Goal: Entertainment & Leisure: Consume media (video, audio)

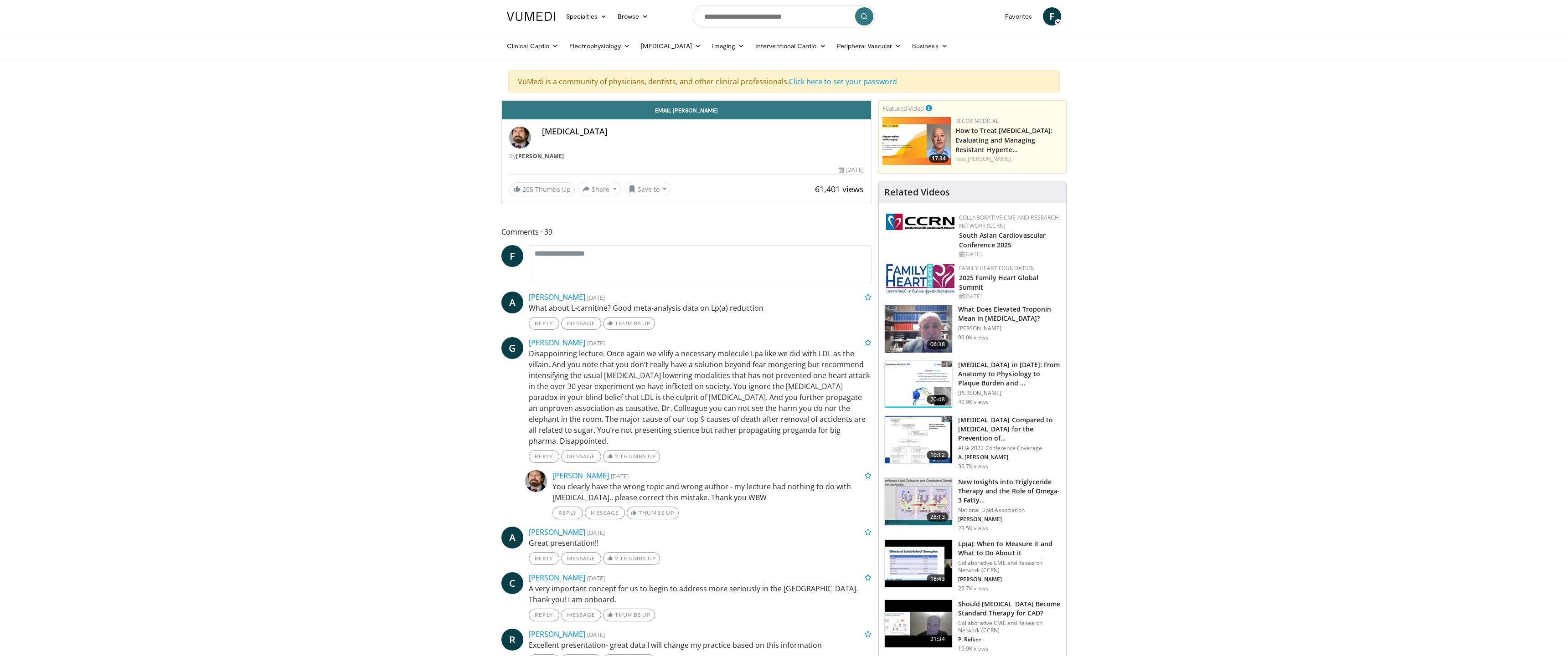
click at [871, 100] on span "Video Player" at bounding box center [862, 92] width 18 height 18
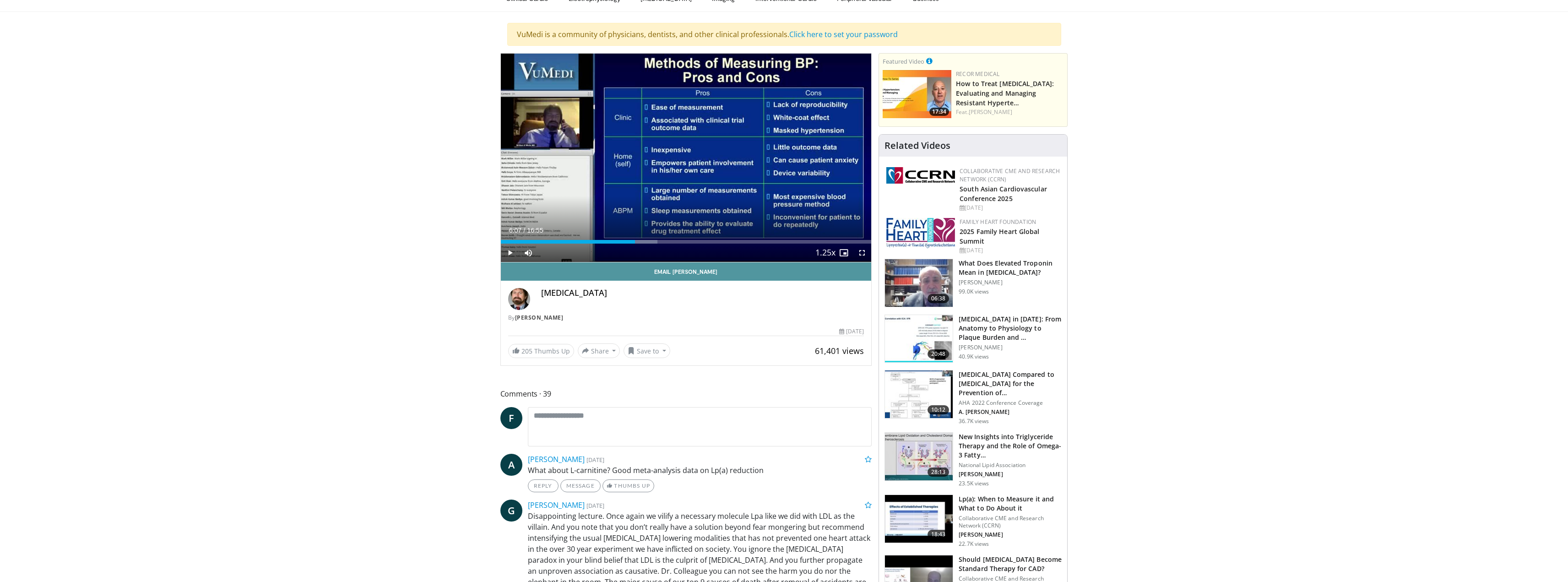
scroll to position [46, 0]
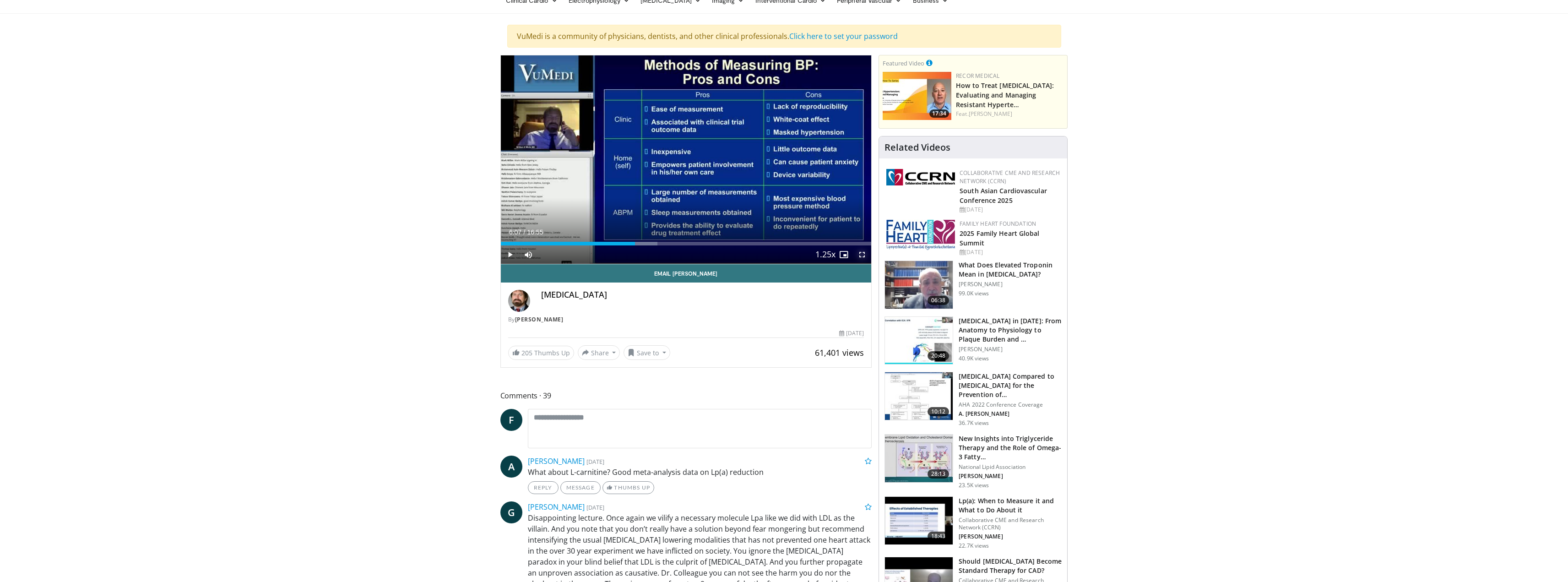
click at [861, 256] on span "Video Player" at bounding box center [862, 254] width 18 height 18
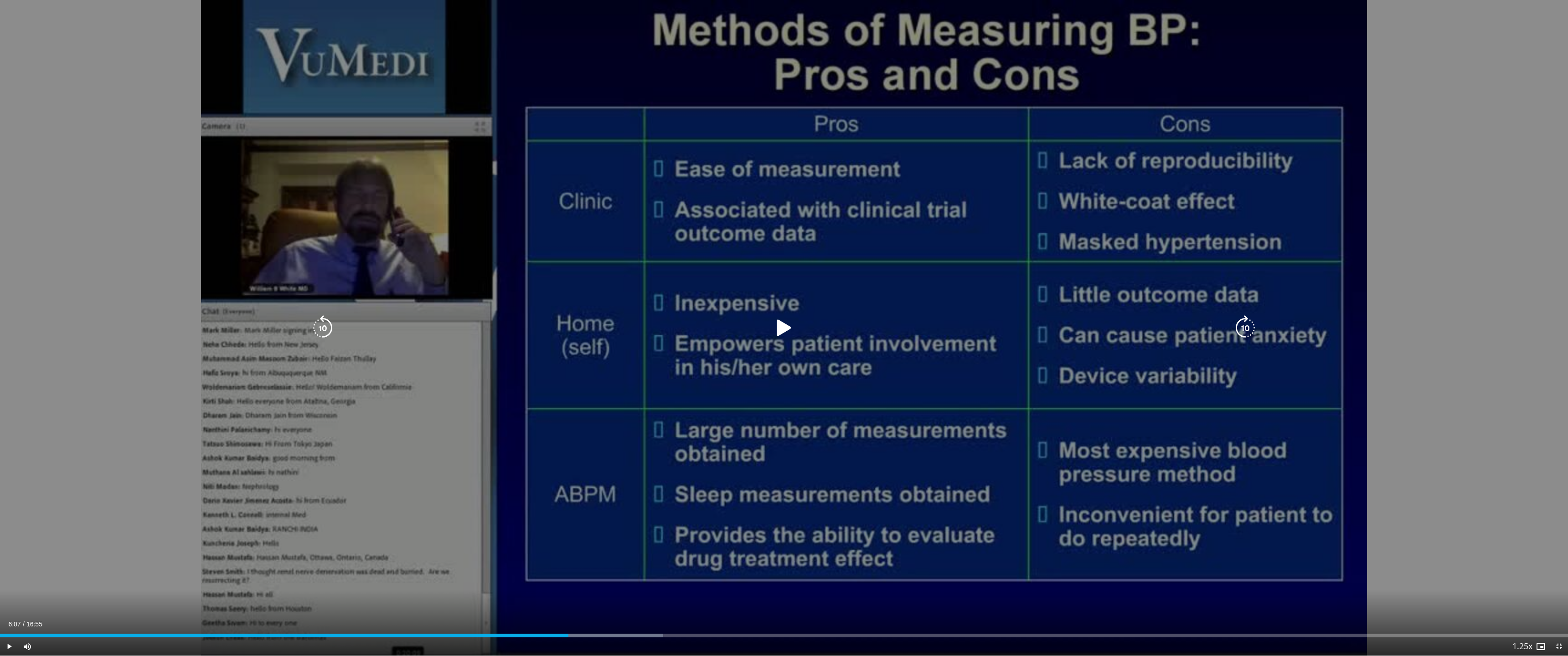
click at [829, 388] on div "10 seconds Tap to unmute" at bounding box center [784, 328] width 1568 height 656
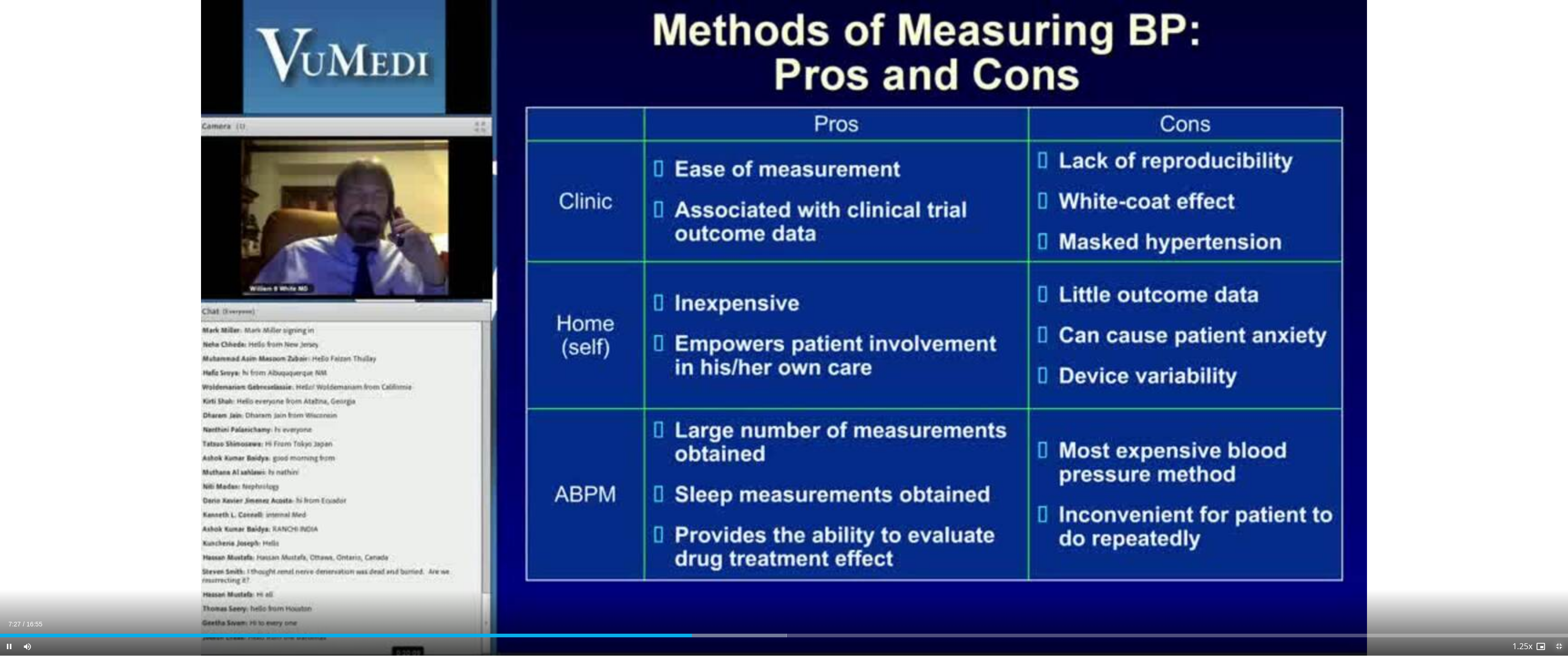
click at [1553, 647] on span "Video Player" at bounding box center [1559, 647] width 18 height 18
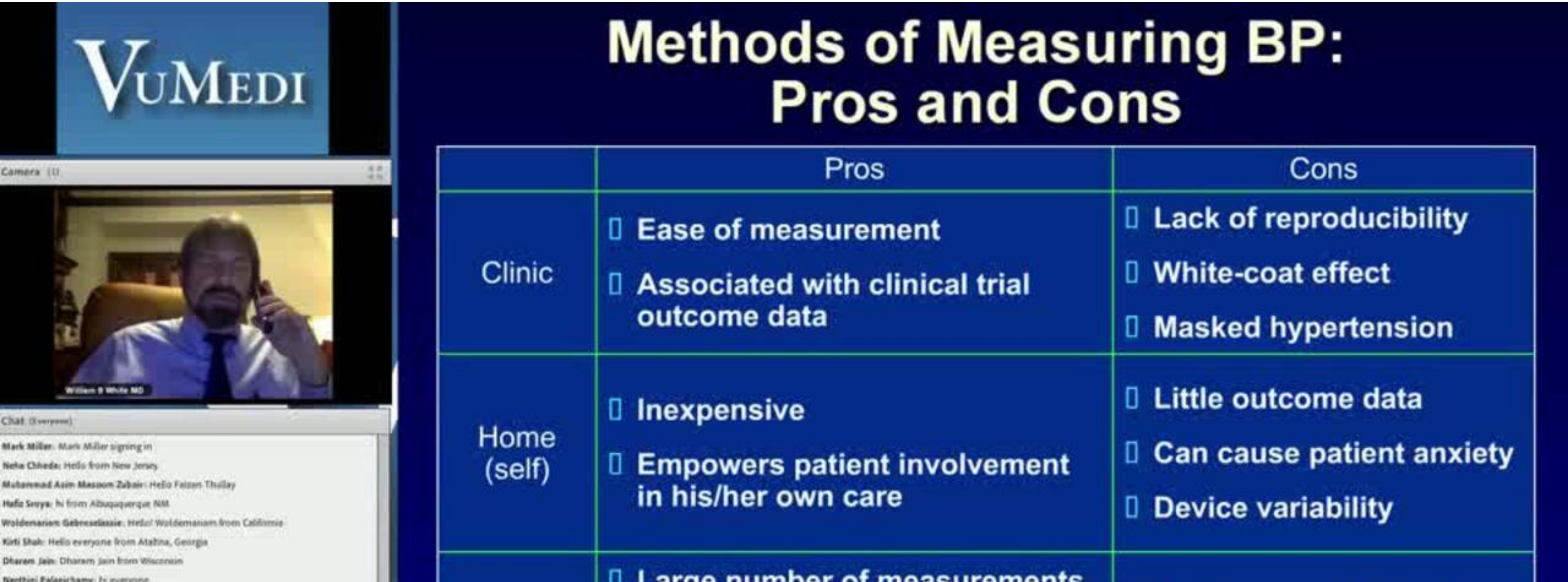
scroll to position [0, 0]
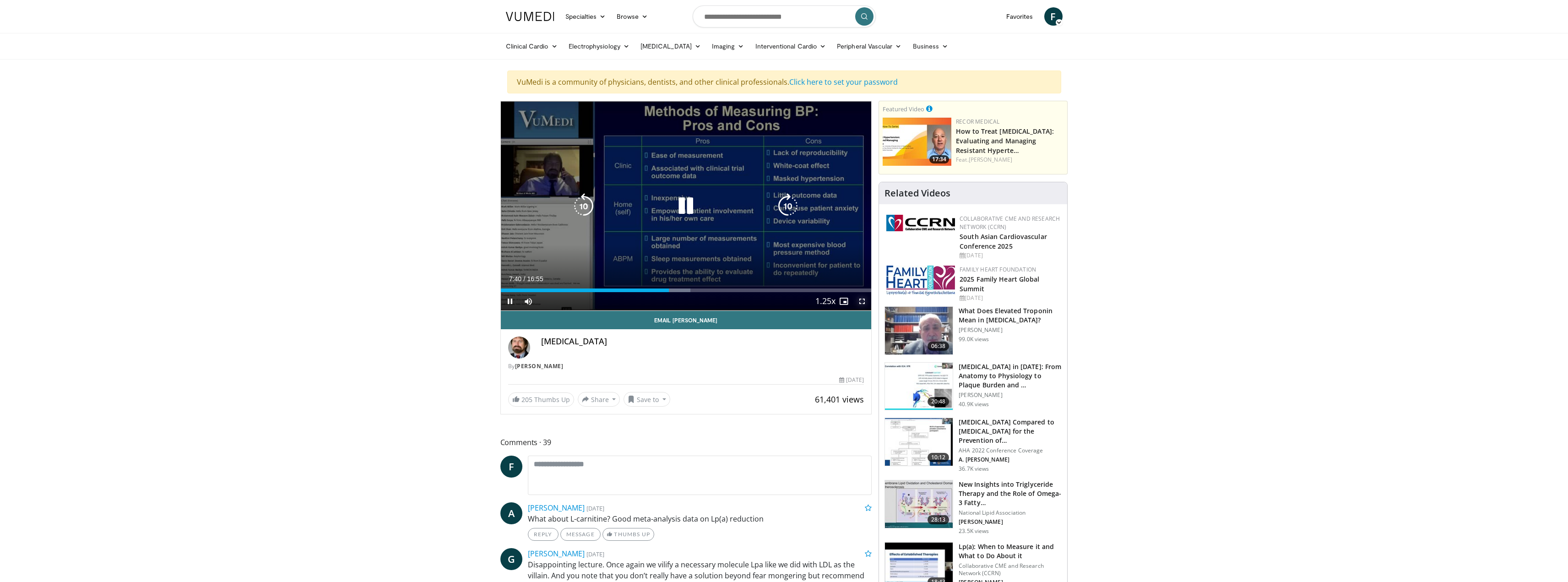
drag, startPoint x: 856, startPoint y: 301, endPoint x: 856, endPoint y: 356, distance: 55.0
click at [856, 301] on span "Video Player" at bounding box center [862, 301] width 18 height 18
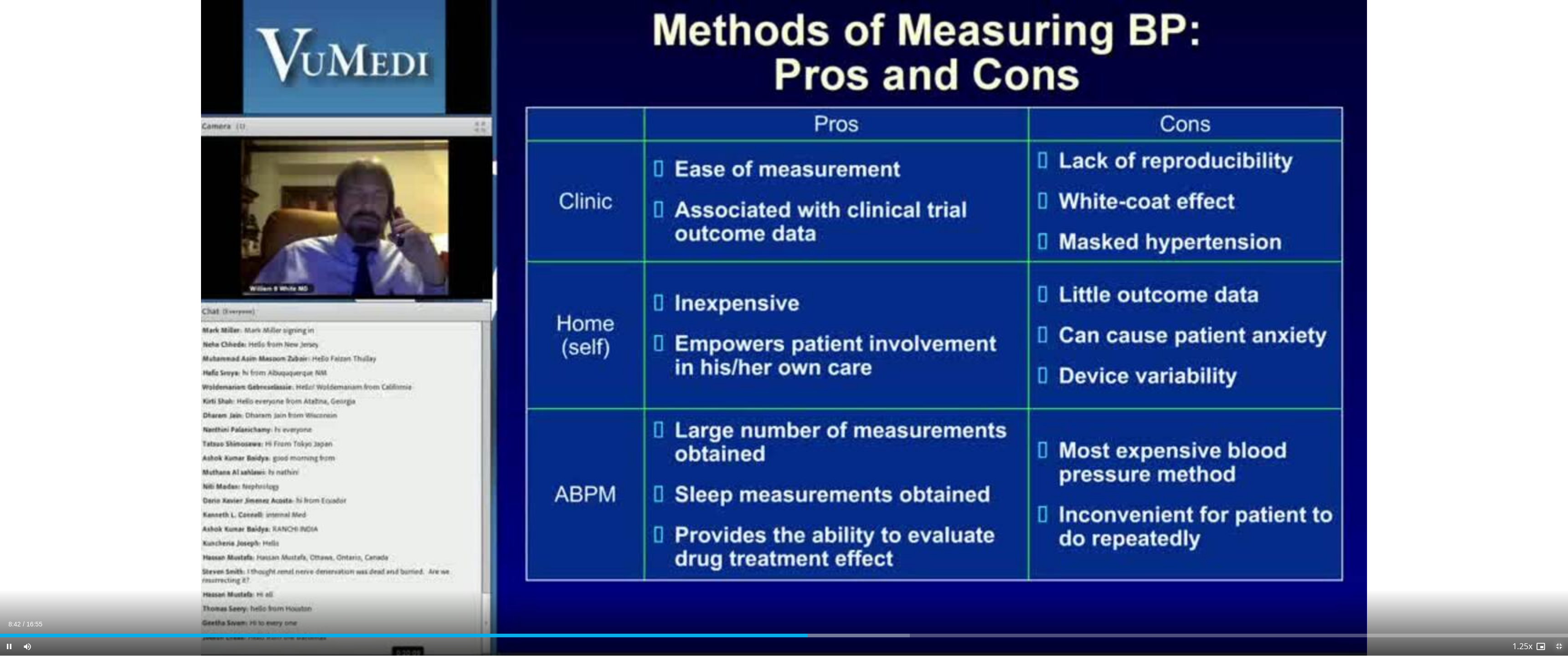
click at [1558, 645] on span "Video Player" at bounding box center [1559, 647] width 18 height 18
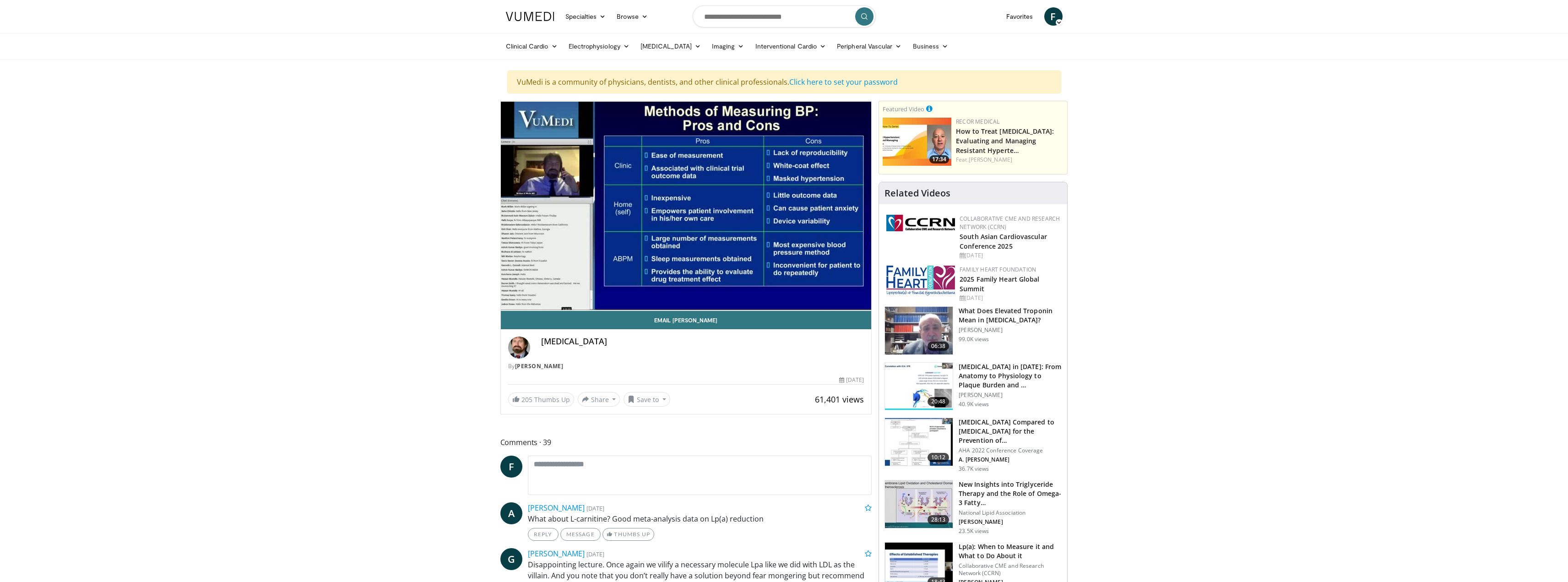
click at [730, 258] on div "10 seconds Tap to unmute" at bounding box center [686, 205] width 371 height 209
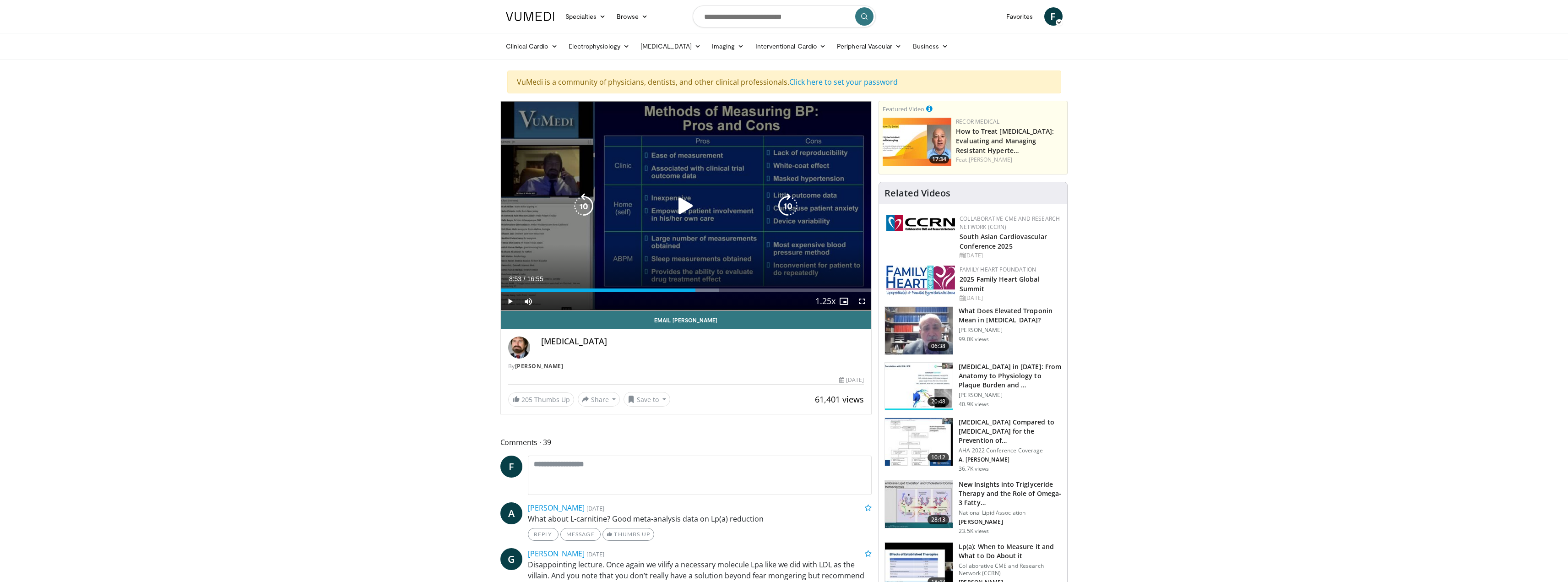
click at [691, 245] on div "10 seconds Tap to unmute" at bounding box center [686, 205] width 371 height 209
click at [760, 252] on div "10 seconds Tap to unmute" at bounding box center [686, 205] width 371 height 209
click at [744, 254] on div "10 seconds Tap to unmute" at bounding box center [686, 205] width 371 height 209
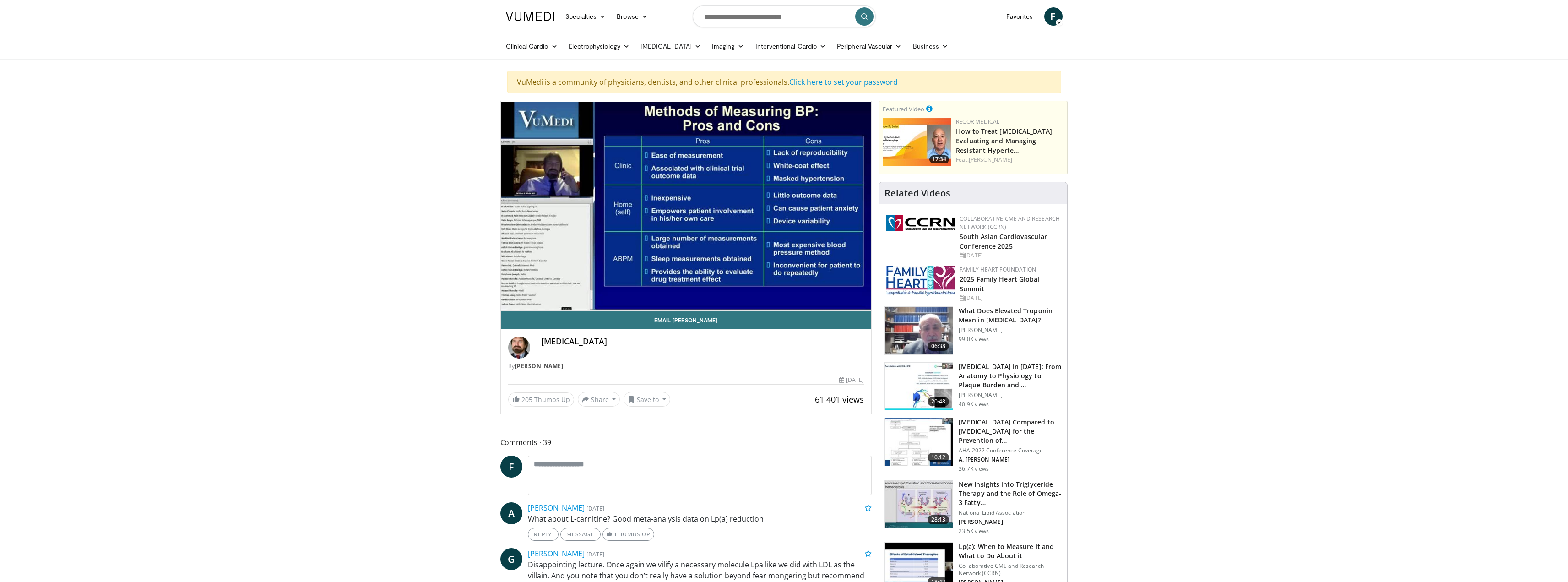
click at [841, 172] on div "10 seconds Tap to unmute" at bounding box center [686, 205] width 371 height 209
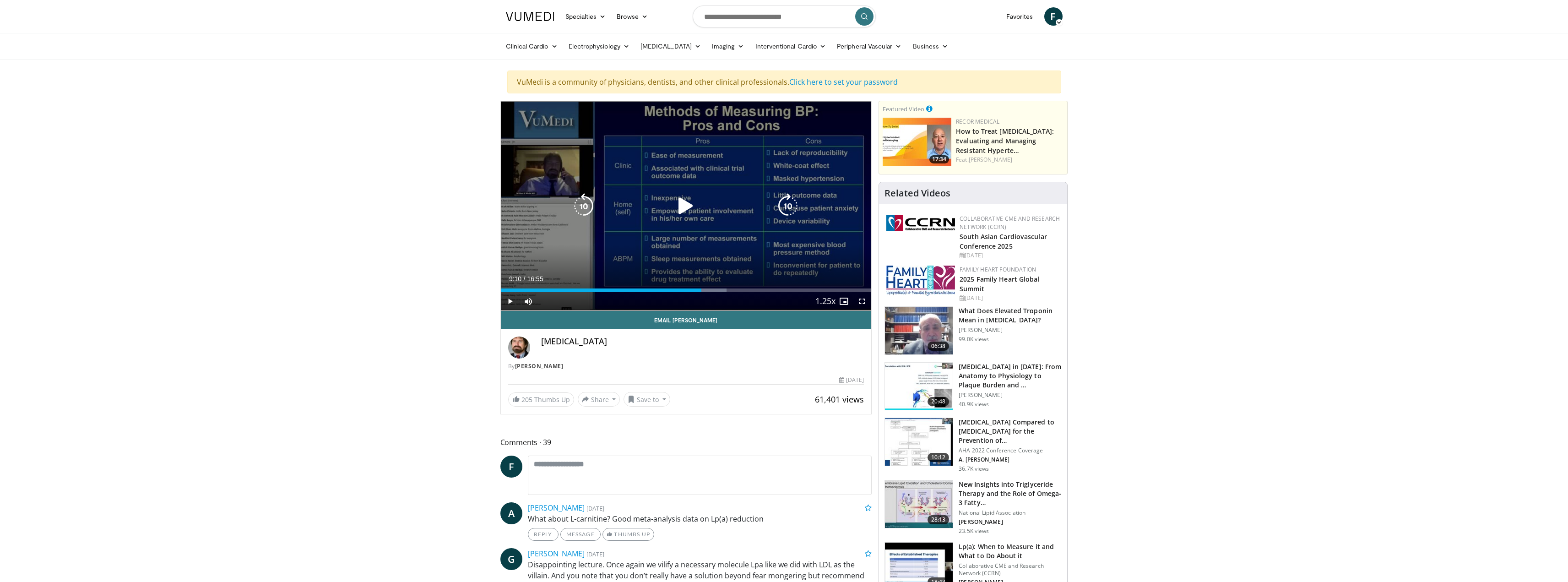
click at [671, 249] on div "10 seconds Tap to unmute" at bounding box center [686, 205] width 371 height 209
drag, startPoint x: 719, startPoint y: 235, endPoint x: 650, endPoint y: 208, distance: 74.1
click at [719, 235] on div "10 seconds Tap to unmute" at bounding box center [686, 205] width 371 height 209
